Goal: Information Seeking & Learning: Learn about a topic

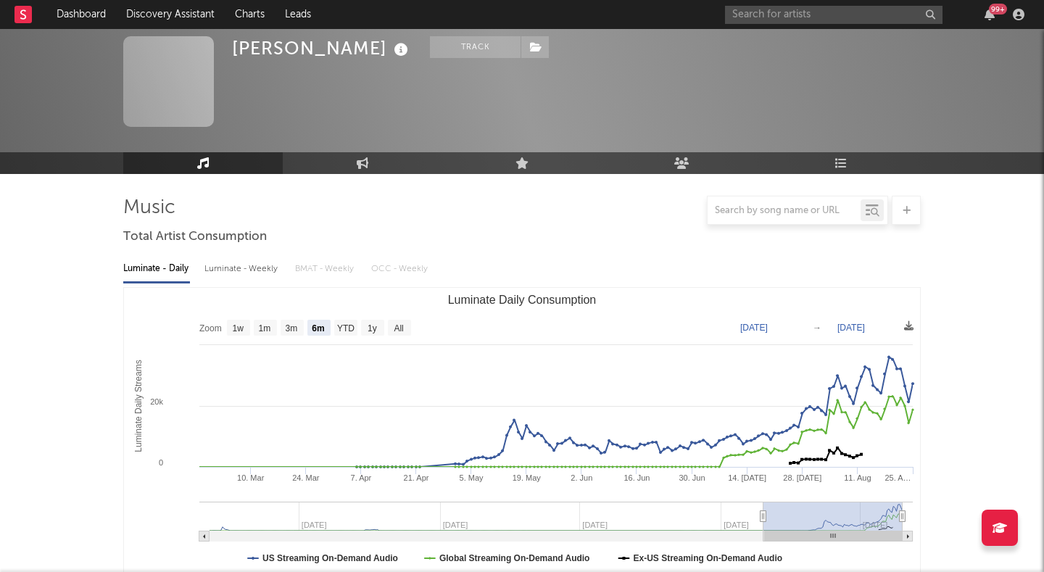
select select "6m"
select select "1w"
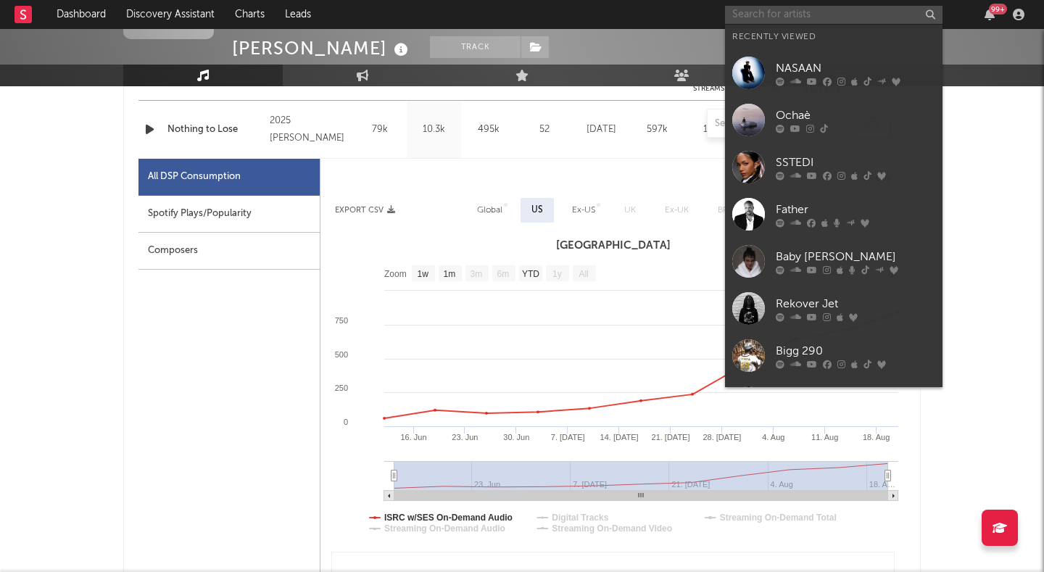
click at [756, 22] on input "text" at bounding box center [833, 15] width 217 height 18
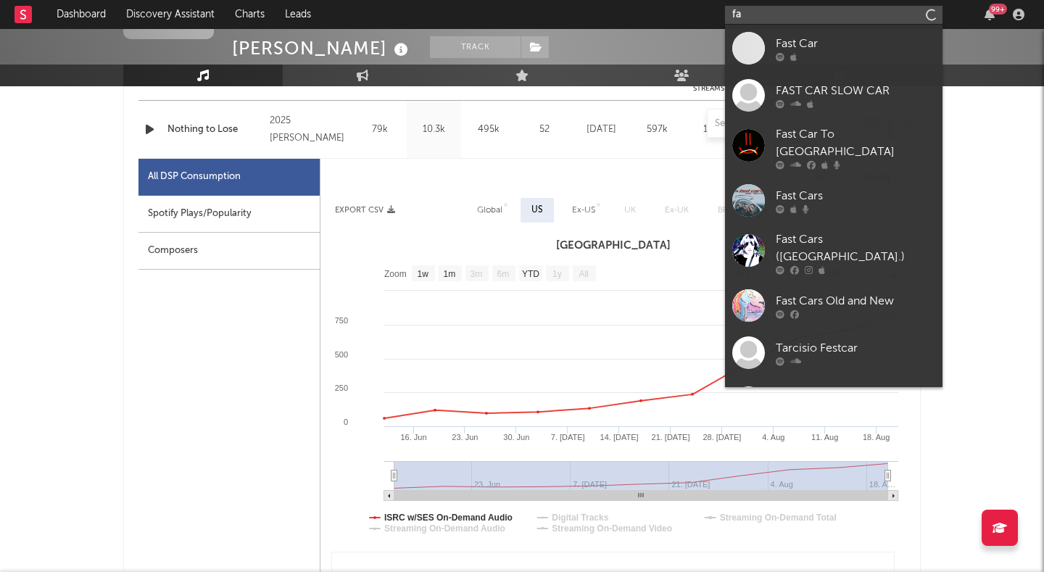
type input "f"
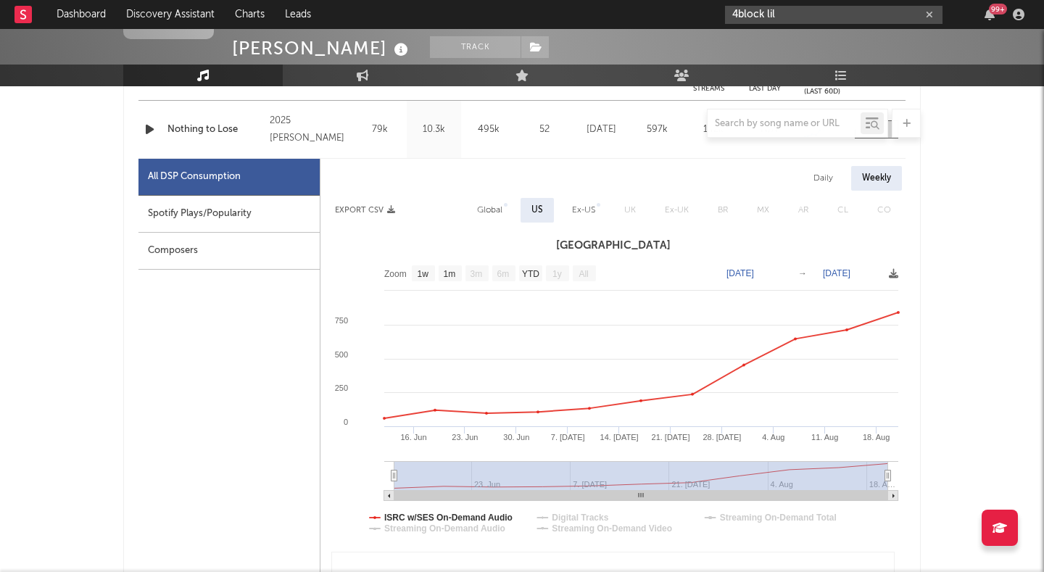
click at [786, 12] on input "4block lil" at bounding box center [833, 15] width 217 height 18
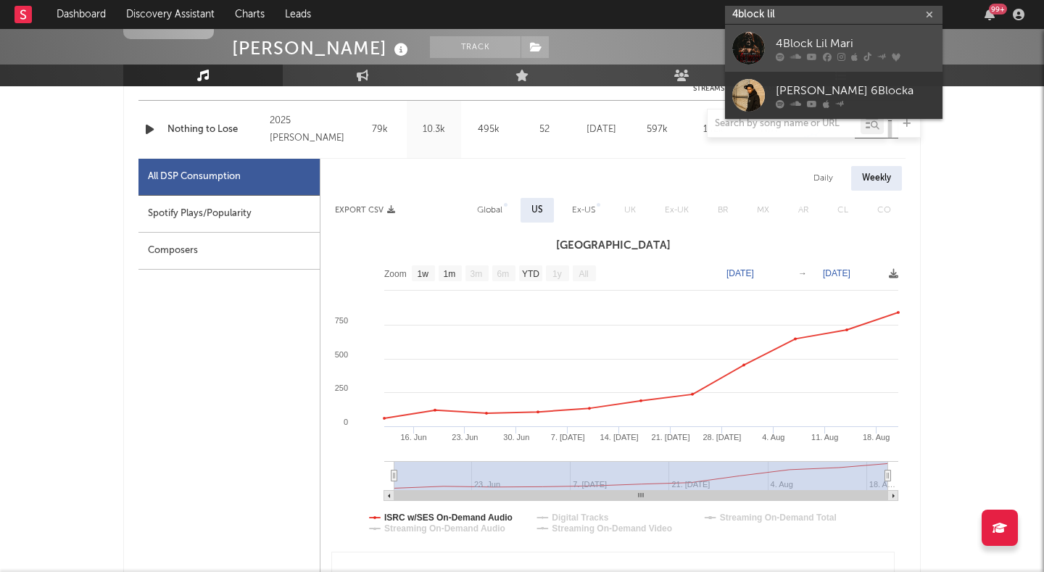
type input "4block lil"
click at [766, 39] on link "4Block Lil Mari" at bounding box center [833, 48] width 217 height 47
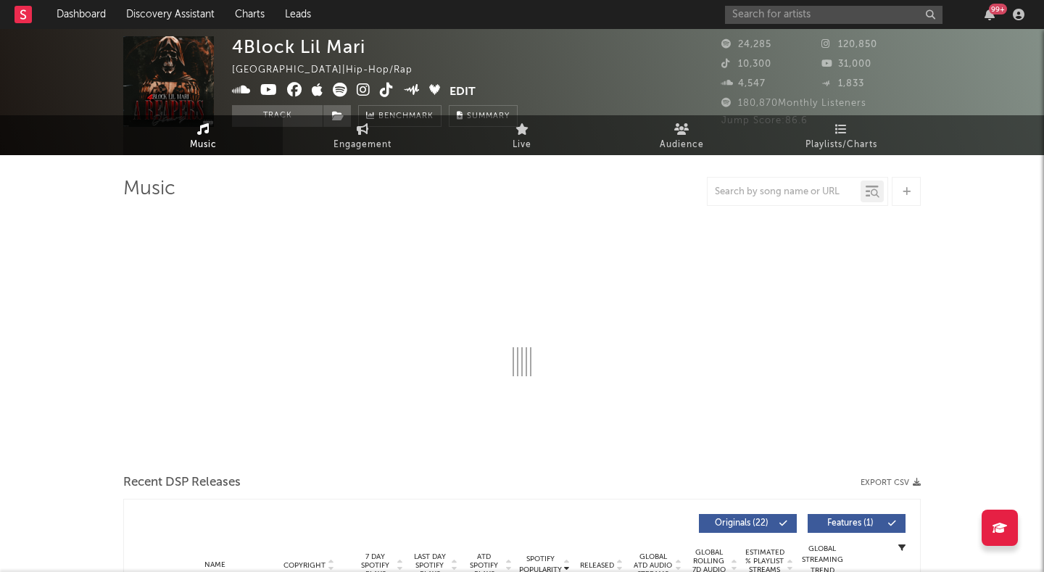
select select "6m"
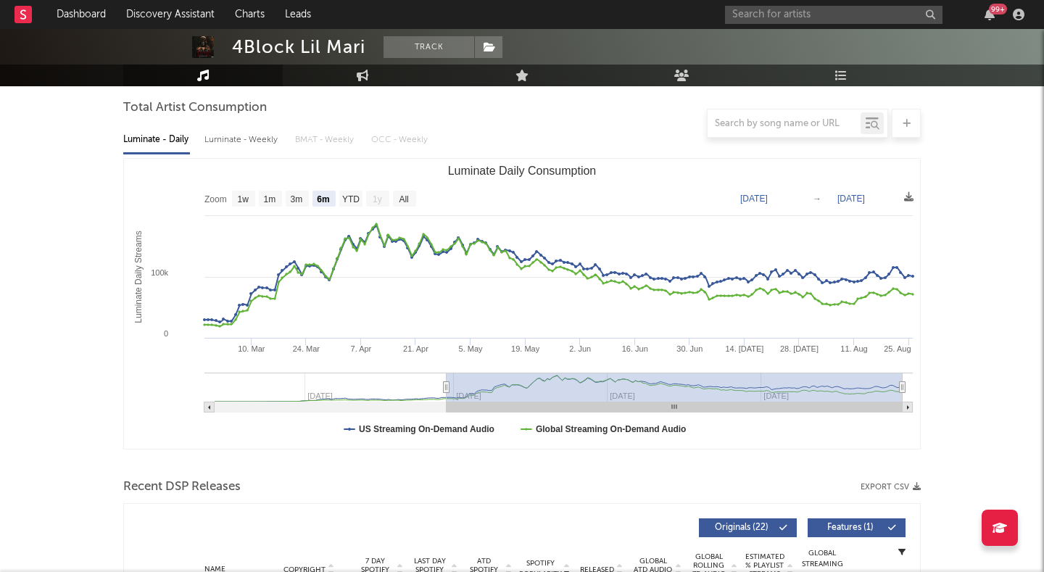
scroll to position [146, 0]
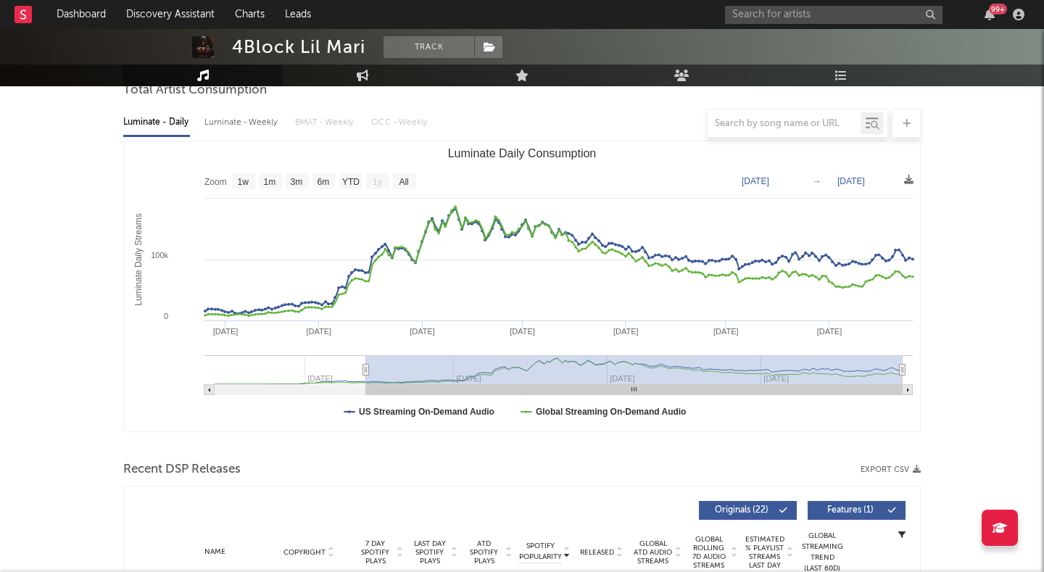
type input "[DATE]"
drag, startPoint x: 446, startPoint y: 370, endPoint x: 362, endPoint y: 372, distance: 84.8
click at [363, 372] on icon "Luminate Daily Consumption" at bounding box center [366, 370] width 6 height 11
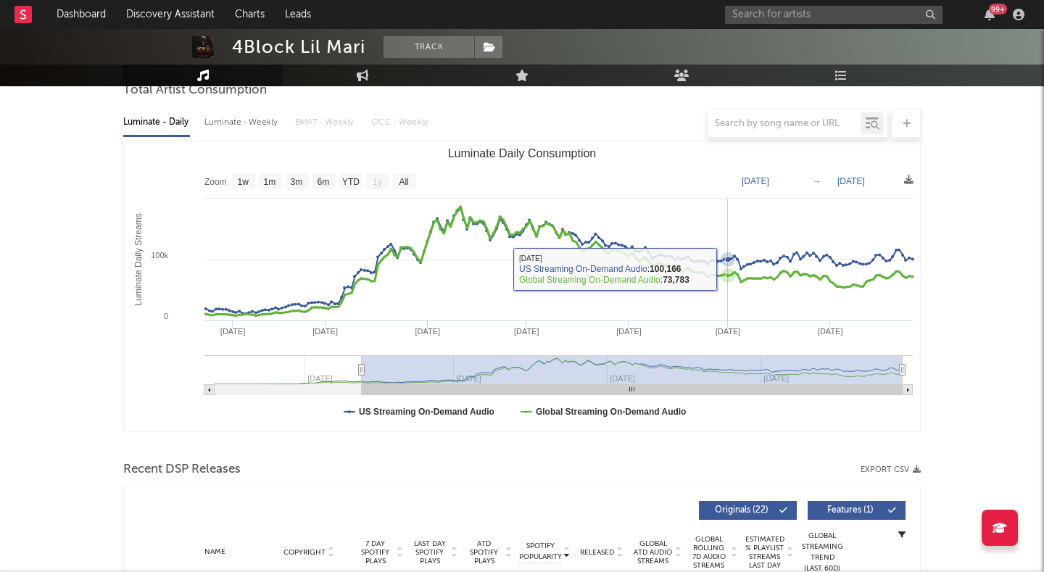
click at [724, 269] on icon "Luminate Daily Consumption" at bounding box center [727, 275] width 14 height 14
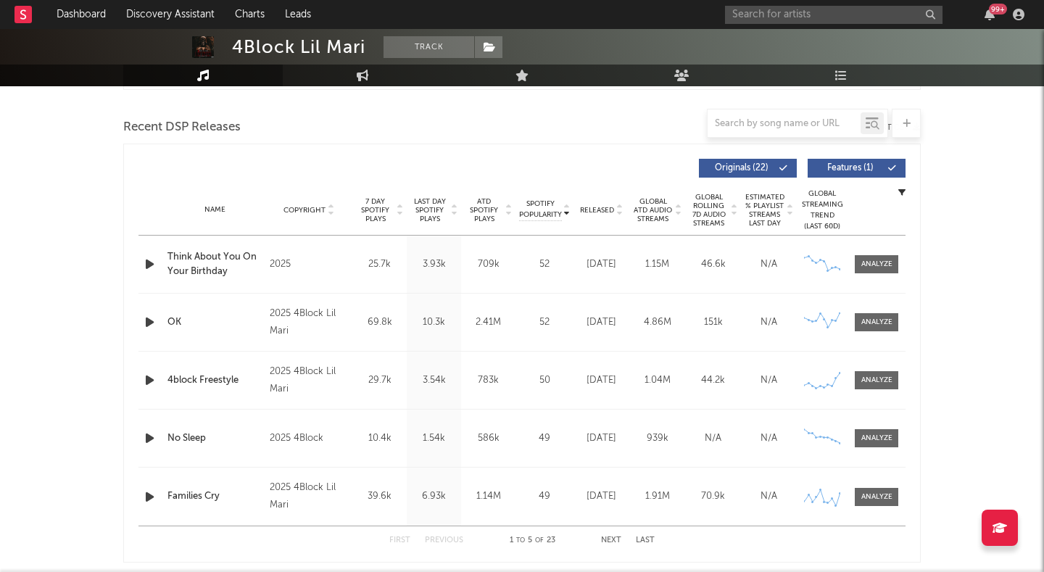
scroll to position [490, 0]
click at [586, 205] on span "Released" at bounding box center [597, 208] width 34 height 9
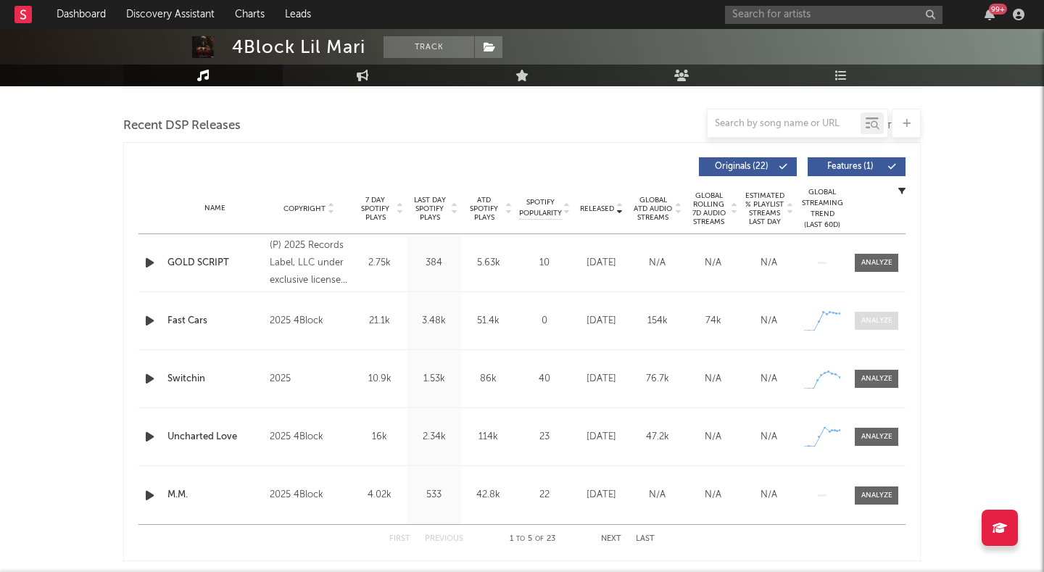
click at [874, 320] on div at bounding box center [876, 320] width 31 height 11
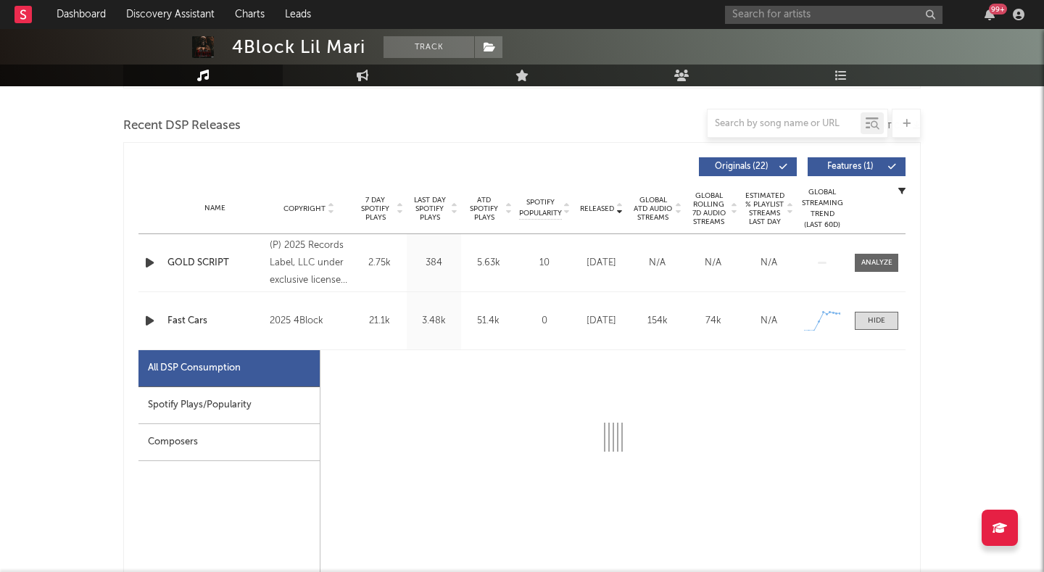
select select "1w"
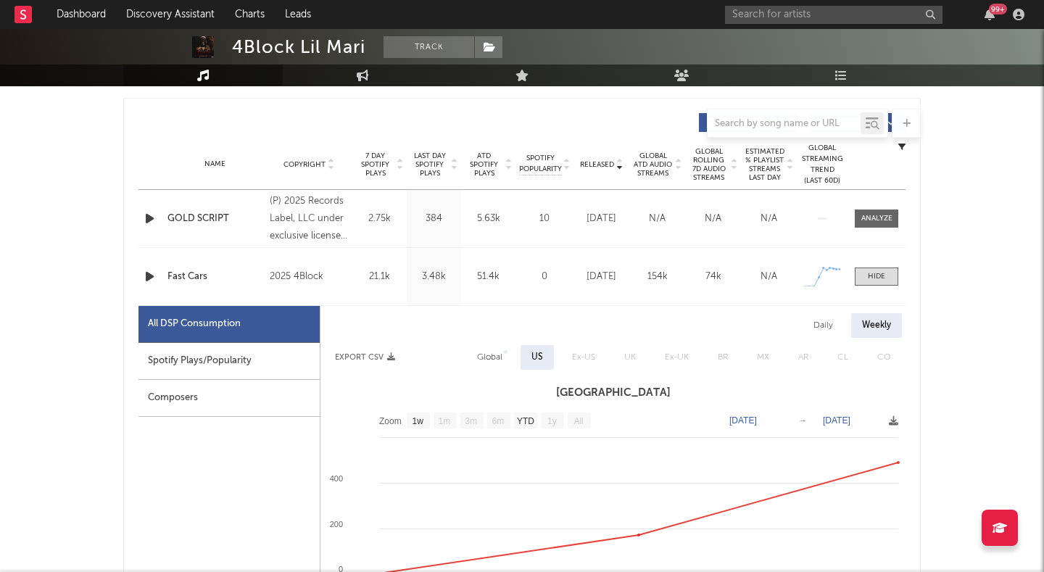
scroll to position [637, 0]
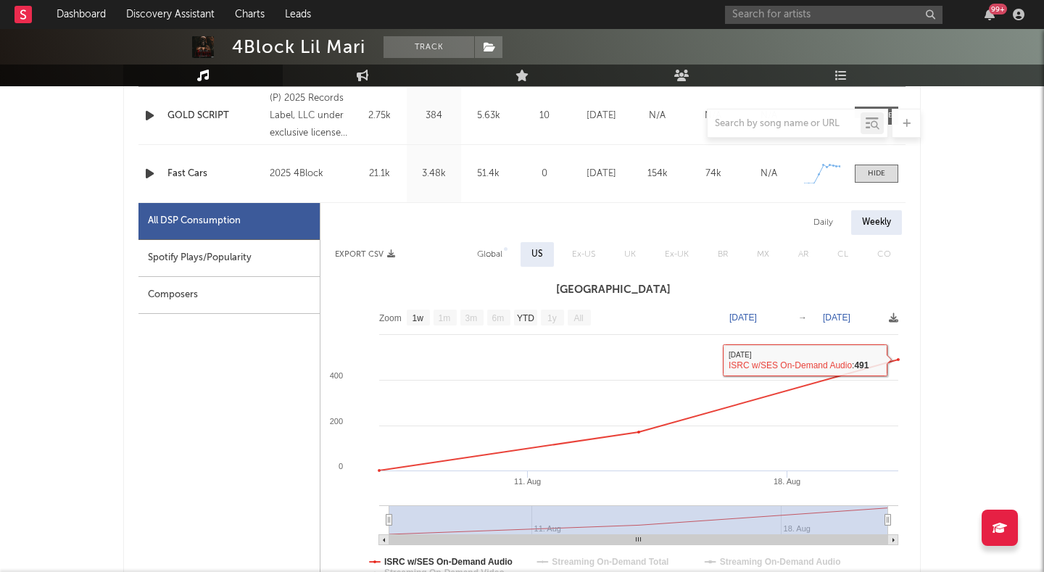
click at [819, 218] on div "Daily" at bounding box center [822, 222] width 41 height 25
select select "1w"
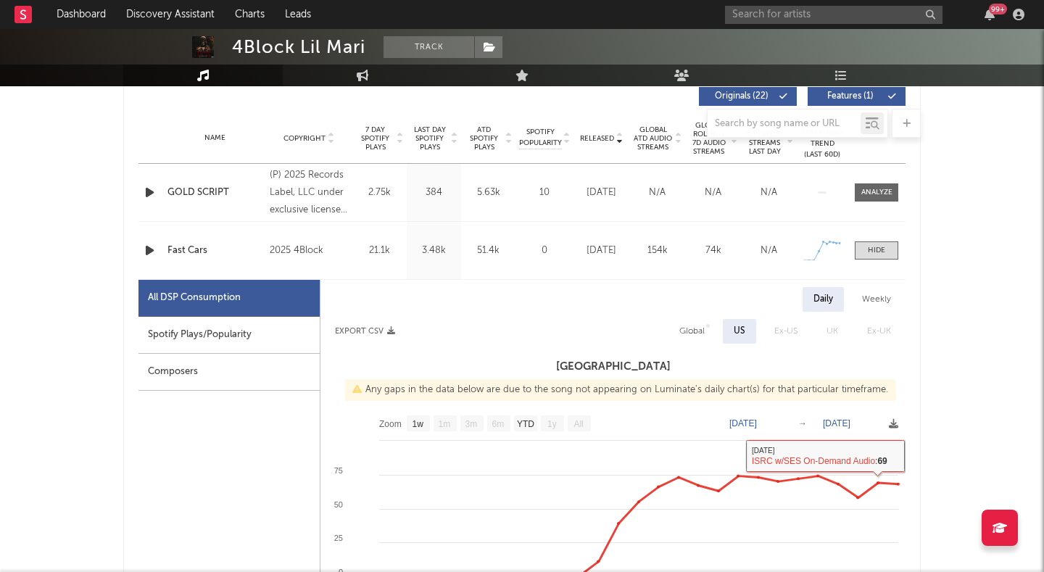
scroll to position [546, 0]
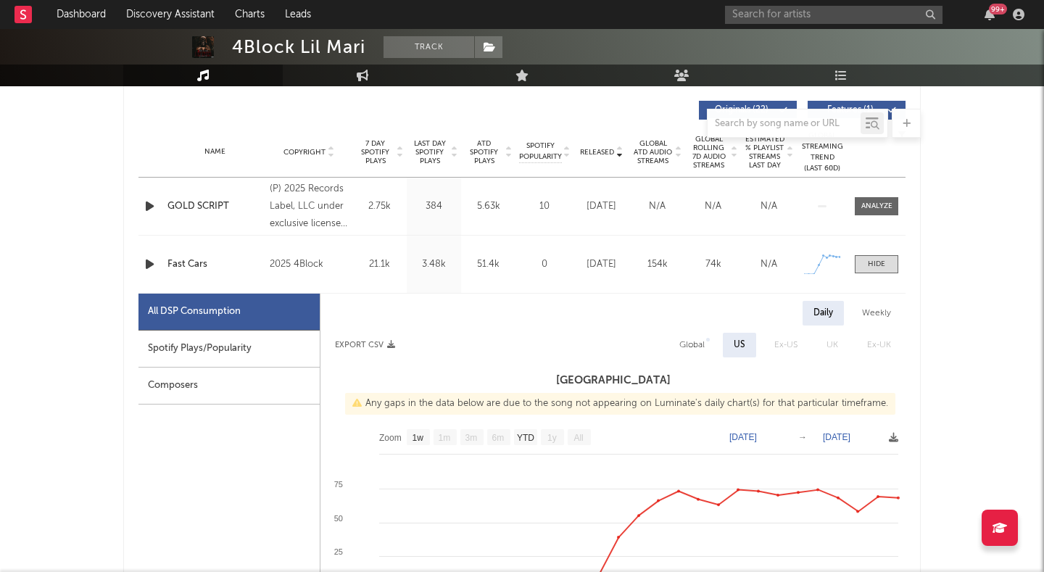
click at [874, 218] on div "Name GOLD SCRIPT Copyright (P) 2025 Records Label, LLC under exclusive license …" at bounding box center [521, 206] width 767 height 57
click at [862, 199] on span at bounding box center [875, 206] width 43 height 18
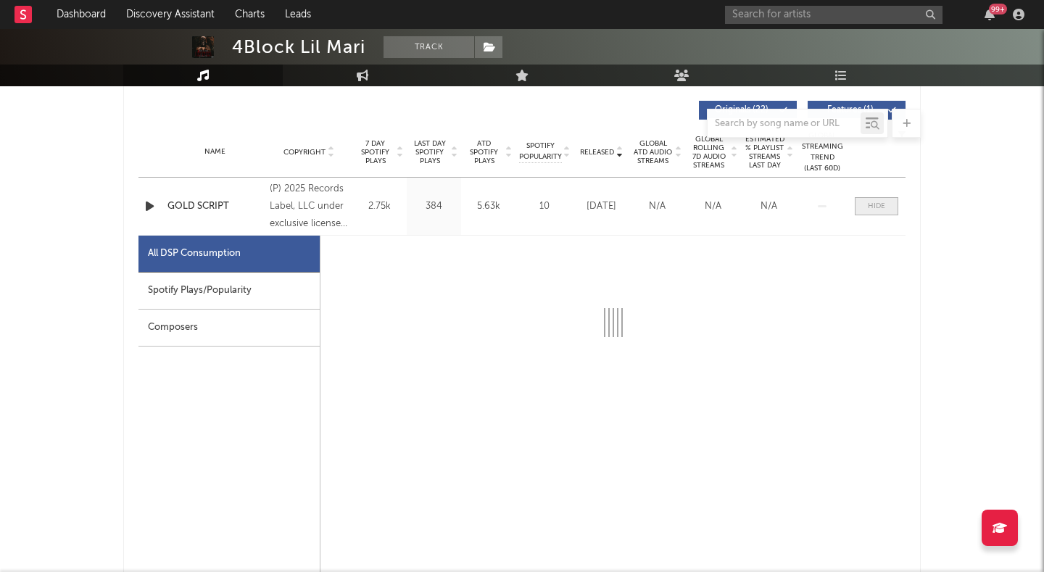
select select "1w"
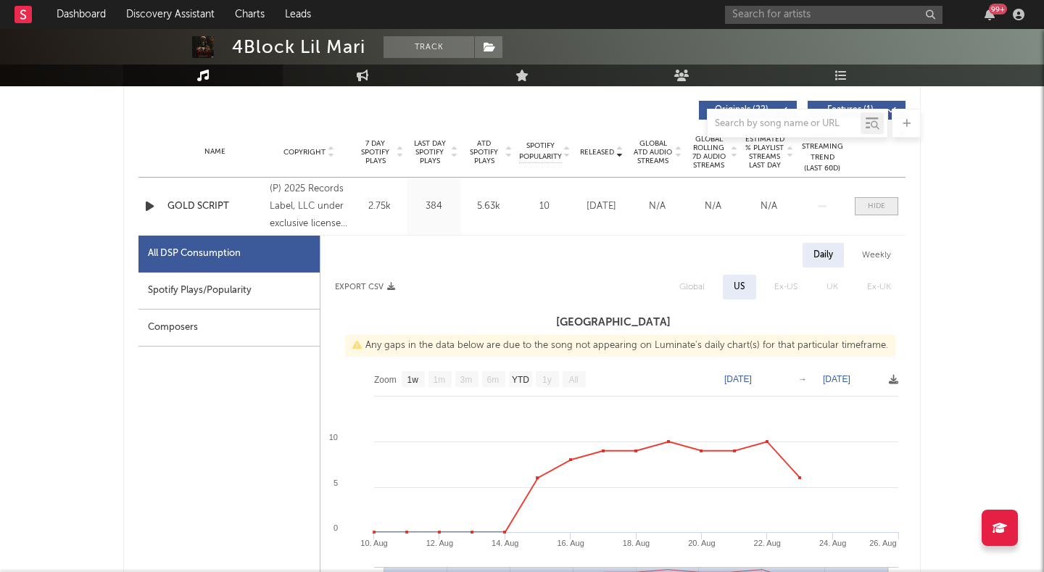
click at [862, 199] on span at bounding box center [875, 206] width 43 height 18
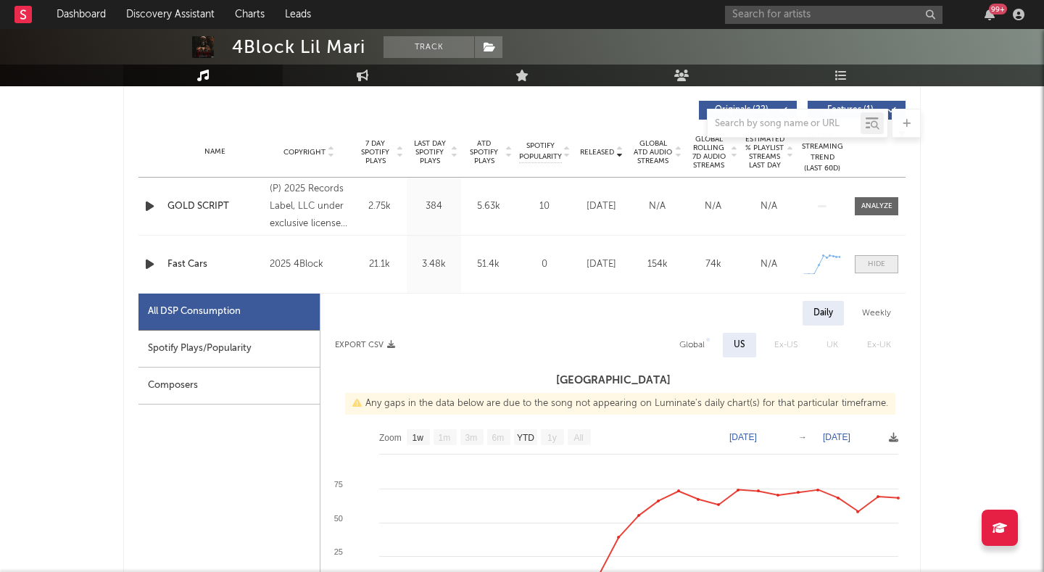
click at [878, 260] on div at bounding box center [876, 264] width 17 height 11
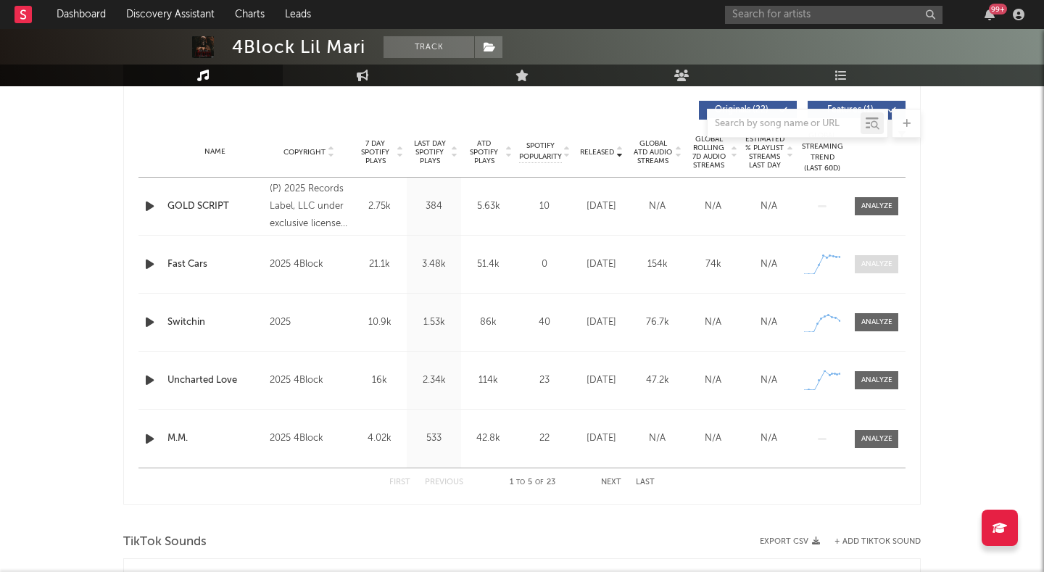
click at [865, 256] on span at bounding box center [875, 264] width 43 height 18
select select "1w"
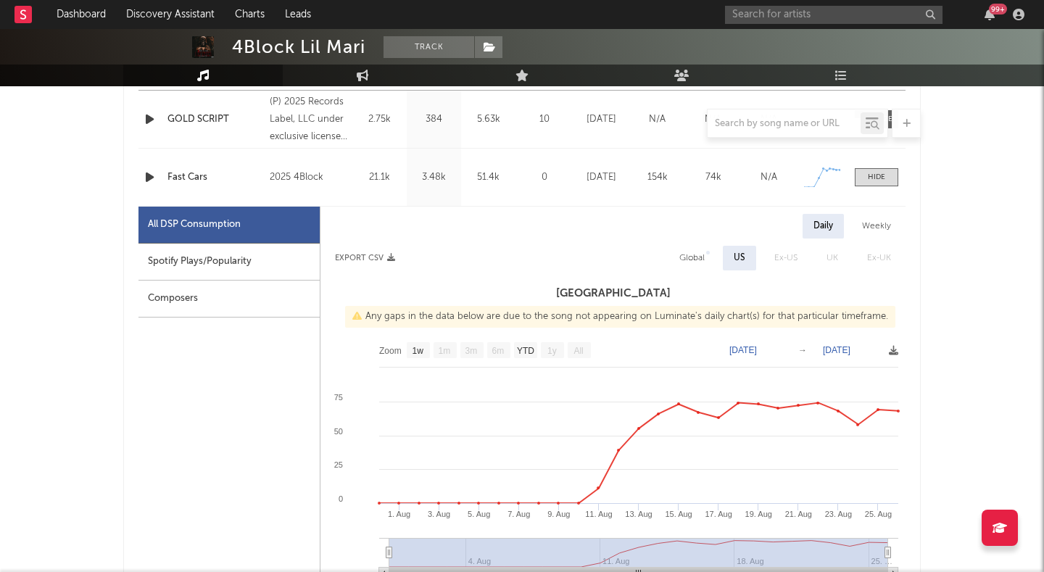
scroll to position [641, 0]
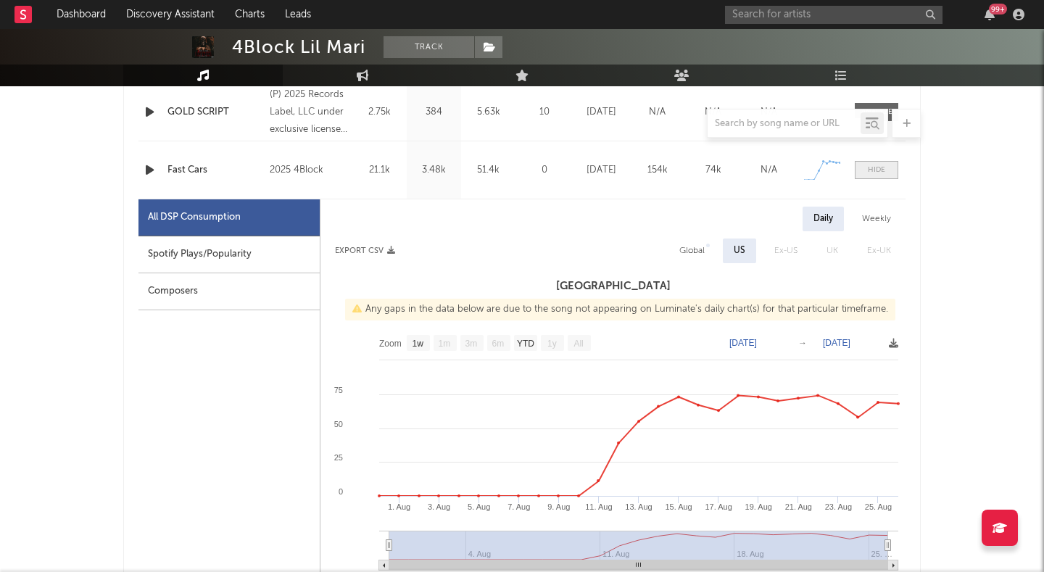
click at [865, 165] on span at bounding box center [875, 170] width 43 height 18
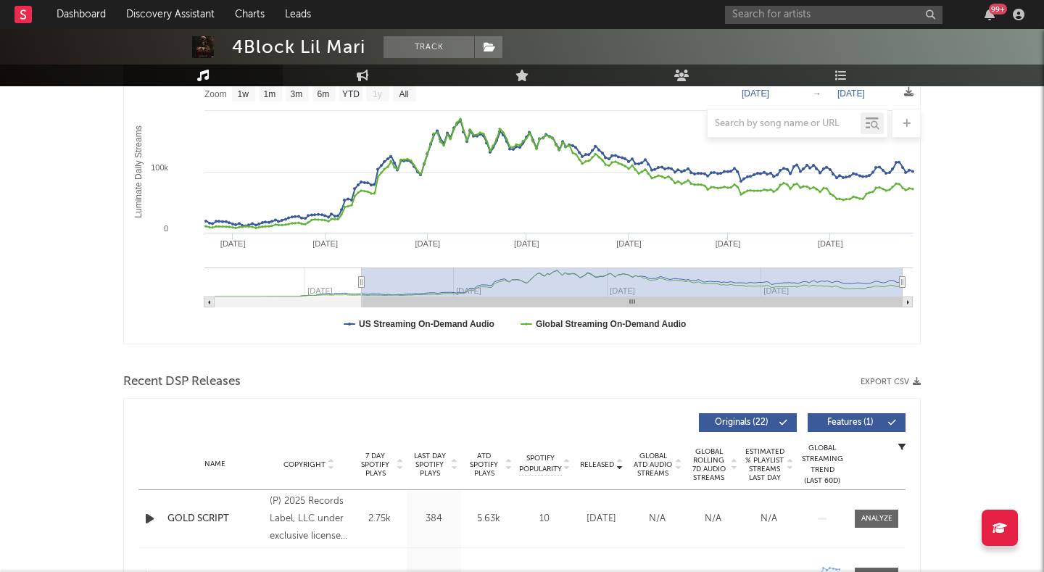
scroll to position [232, 0]
